Goal: Information Seeking & Learning: Find contact information

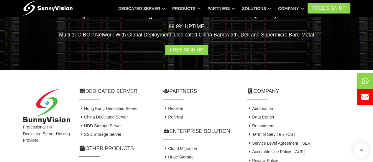
scroll to position [1197, 0]
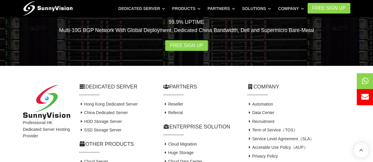
click at [262, 162] on link "Contact Us" at bounding box center [260, 165] width 26 height 5
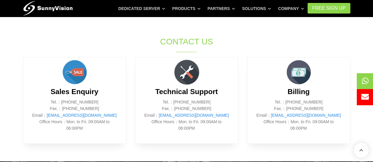
scroll to position [246, 0]
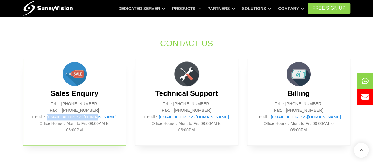
drag, startPoint x: 104, startPoint y: 117, endPoint x: 59, endPoint y: 119, distance: 45.5
click at [59, 119] on p "Tel.：(852) 2802 0308 Fax.：(852) 2802 0098 Email： sales@sunnyvision.com Office H…" at bounding box center [74, 117] width 85 height 33
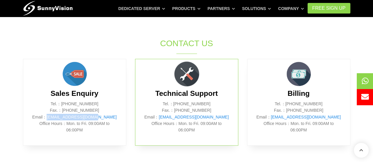
copy link "sales@sunnyvision.com"
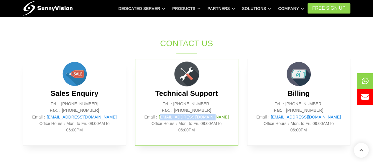
drag, startPoint x: 222, startPoint y: 118, endPoint x: 171, endPoint y: 119, distance: 51.3
click at [171, 119] on p "Tel.：(852) 2802 0308 Fax.：(852) 2802 0098 Email： support@sunnyvision.com Office…" at bounding box center [186, 117] width 85 height 33
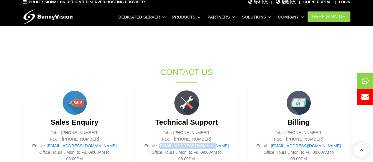
scroll to position [221, 0]
